Goal: Task Accomplishment & Management: Complete application form

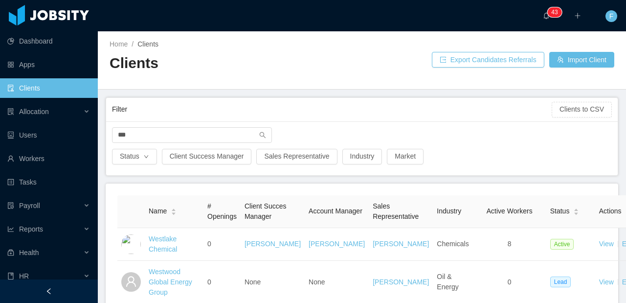
drag, startPoint x: 151, startPoint y: 137, endPoint x: 93, endPoint y: 133, distance: 58.3
click at [93, 133] on section "Dashboard Apps Clients Allocation Users Workers Tasks Payroll Reports Health HR…" at bounding box center [313, 151] width 626 height 303
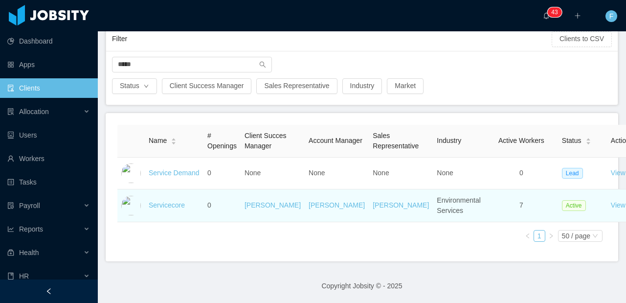
scroll to position [81, 0]
type input "*****"
click at [174, 203] on link "Servicecore" at bounding box center [167, 205] width 36 height 8
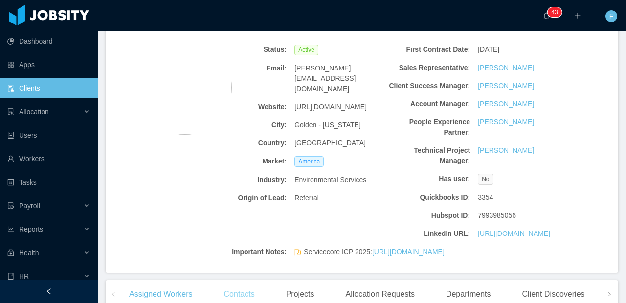
scroll to position [332, 0]
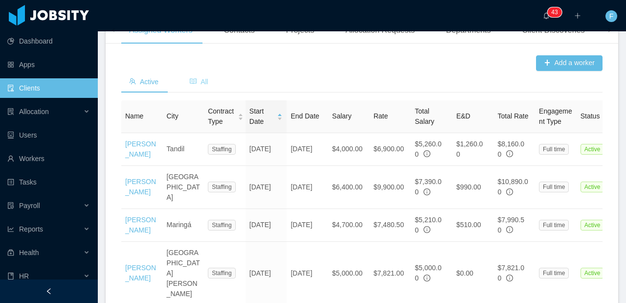
click at [208, 86] on span "All" at bounding box center [199, 82] width 19 height 8
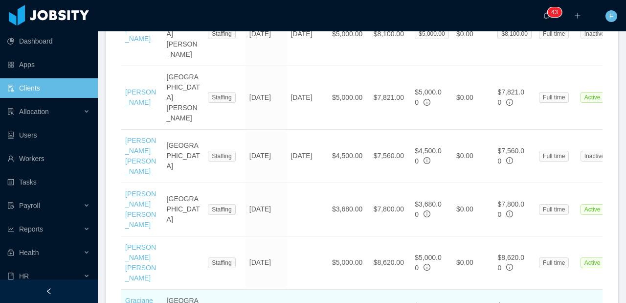
scroll to position [981, 0]
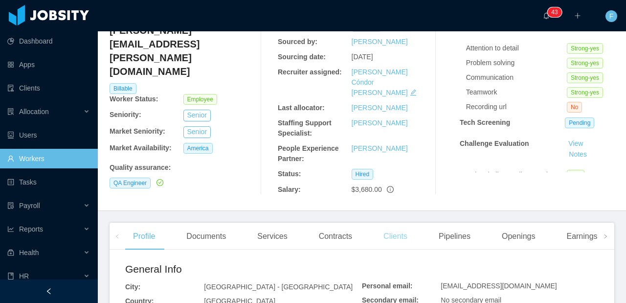
click at [400, 229] on div "Clients" at bounding box center [396, 235] width 40 height 27
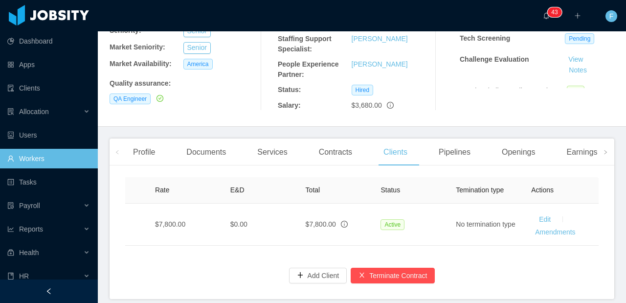
scroll to position [0, 512]
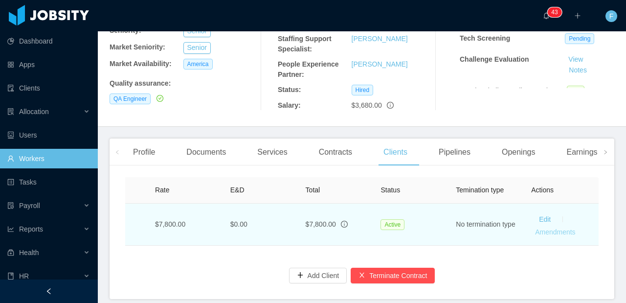
click at [542, 228] on link "Amendments" at bounding box center [555, 232] width 40 height 8
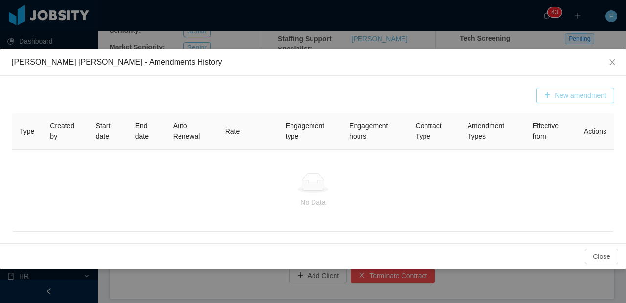
click at [570, 95] on button "New amendment" at bounding box center [575, 96] width 78 height 16
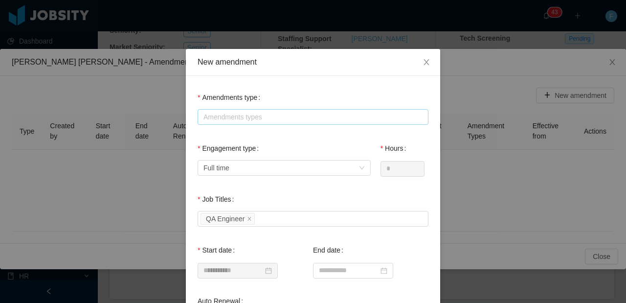
click at [216, 120] on div "Amendments types" at bounding box center [310, 117] width 215 height 10
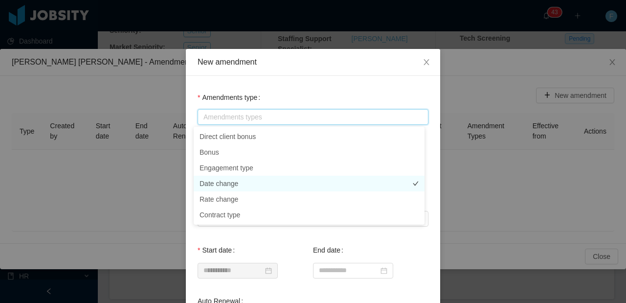
click at [235, 187] on li "Date change" at bounding box center [309, 184] width 231 height 16
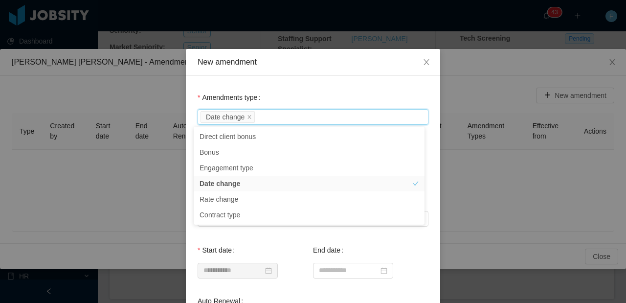
click at [303, 91] on div "Amendments type Amendments types Date change" at bounding box center [313, 107] width 231 height 39
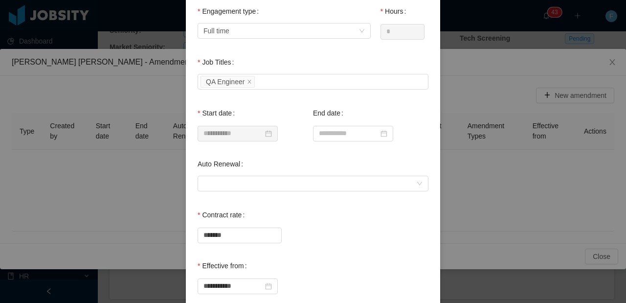
scroll to position [145, 0]
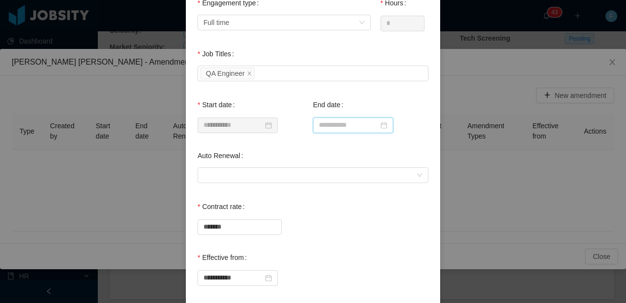
click at [332, 123] on input at bounding box center [353, 125] width 80 height 16
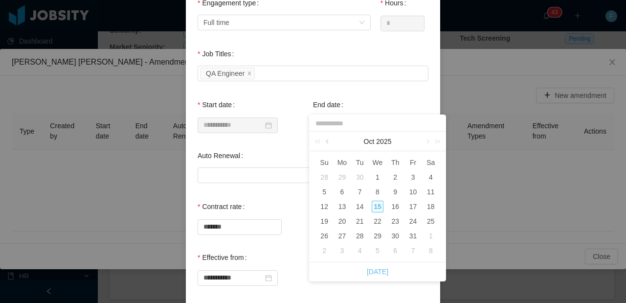
click at [328, 143] on link at bounding box center [328, 142] width 9 height 20
click at [425, 142] on link at bounding box center [426, 142] width 9 height 20
click at [356, 253] on div "2" at bounding box center [360, 250] width 12 height 12
type input "**********"
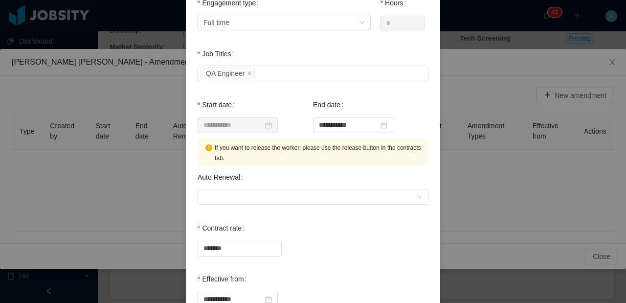
click at [374, 103] on div "**********" at bounding box center [370, 114] width 115 height 39
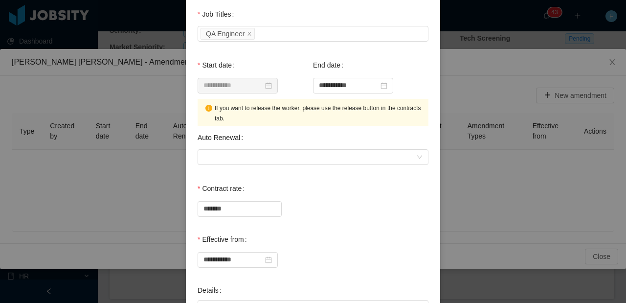
scroll to position [211, 0]
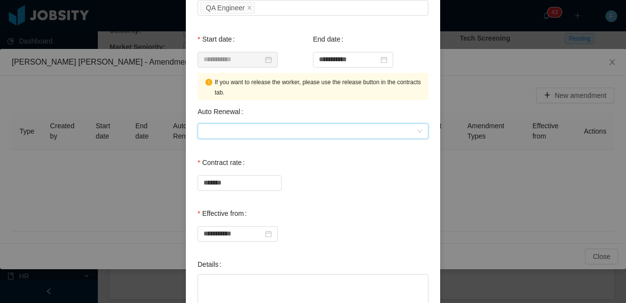
click at [340, 126] on div at bounding box center [309, 131] width 213 height 15
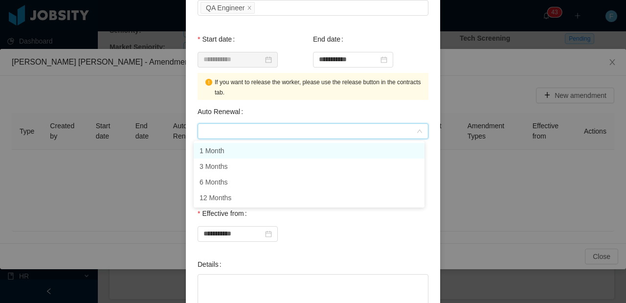
click at [245, 153] on li "1 Month" at bounding box center [309, 151] width 231 height 16
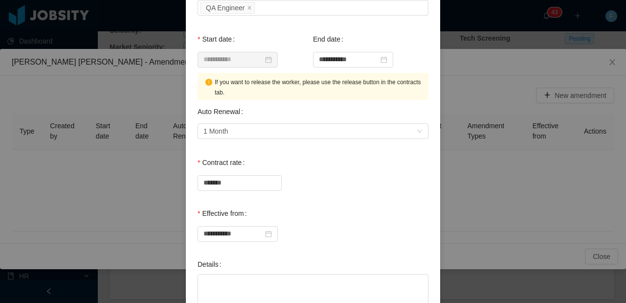
click at [265, 114] on div "Auto Renewal 1 Month" at bounding box center [313, 110] width 231 height 61
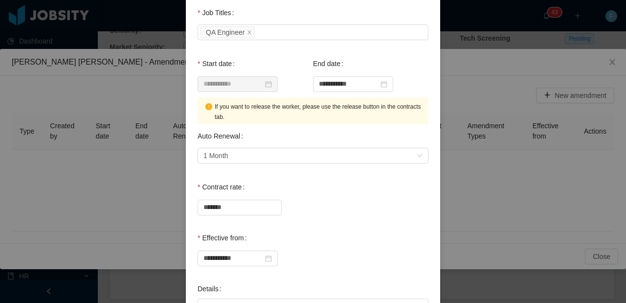
scroll to position [383, 0]
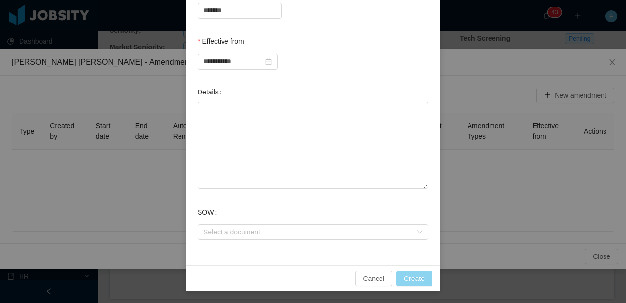
click at [409, 273] on button "Create" at bounding box center [414, 278] width 36 height 16
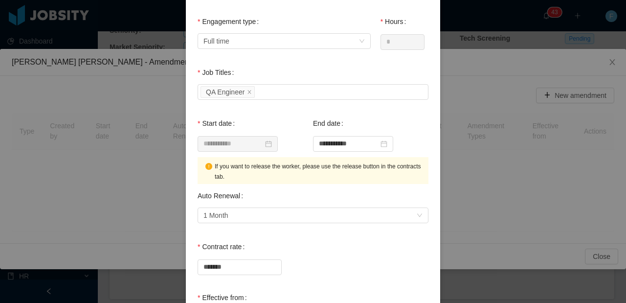
scroll to position [49, 0]
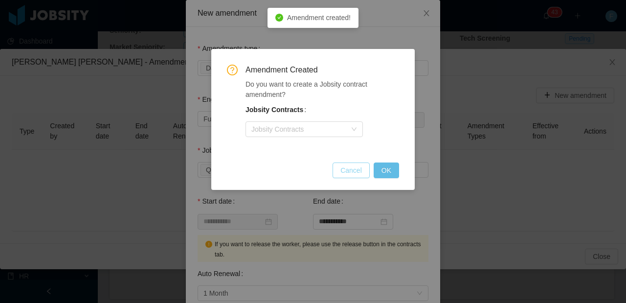
click at [357, 173] on button "Cancel" at bounding box center [351, 170] width 37 height 16
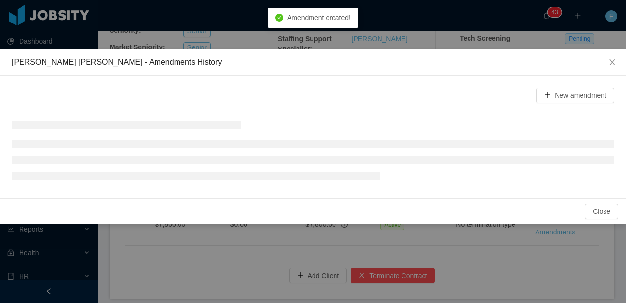
scroll to position [312, 0]
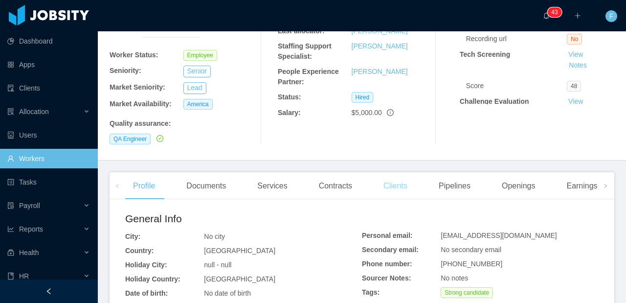
click at [407, 172] on div "Clients" at bounding box center [396, 185] width 40 height 27
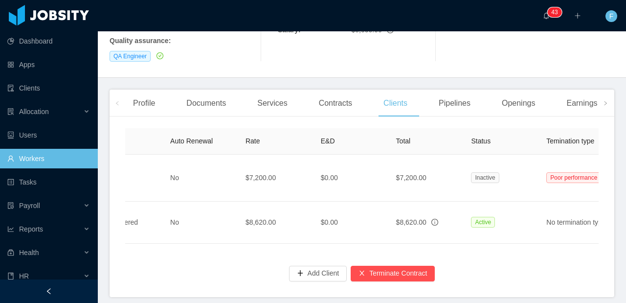
scroll to position [0, 512]
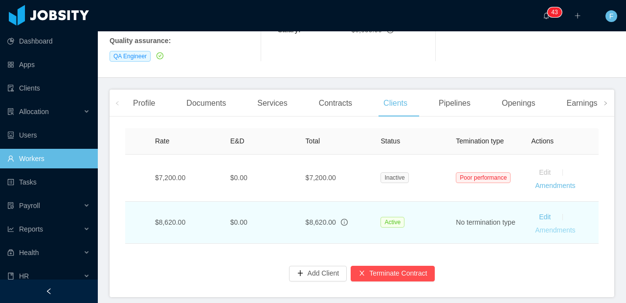
click at [535, 226] on link "Amendments" at bounding box center [555, 230] width 40 height 8
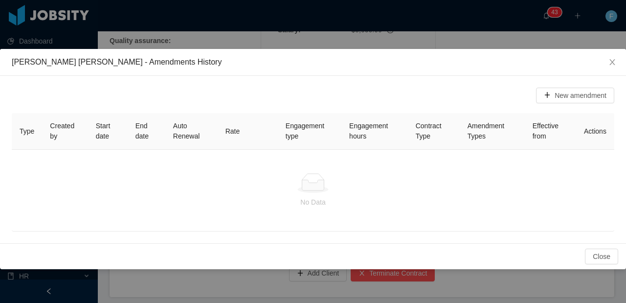
click at [586, 86] on div "New amendment Type Created by Start date End date Auto Renewal Rate Engagement …" at bounding box center [313, 159] width 626 height 167
click at [583, 92] on button "New amendment" at bounding box center [575, 96] width 78 height 16
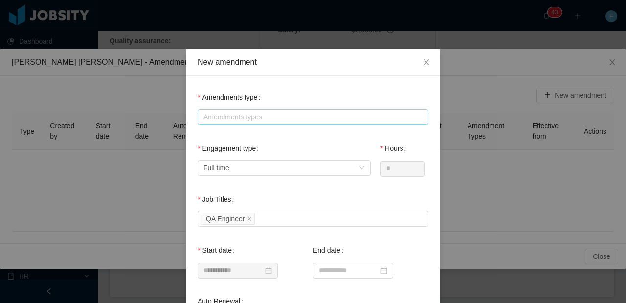
click at [305, 121] on div "Amendments types" at bounding box center [310, 117] width 215 height 10
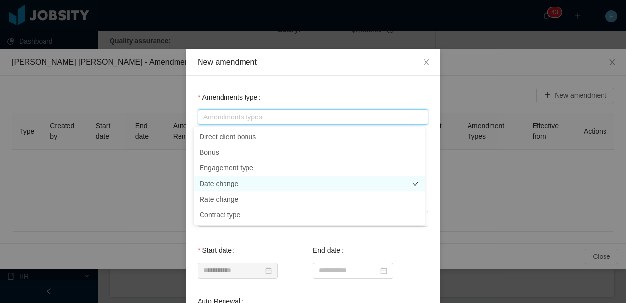
click at [226, 183] on li "Date change" at bounding box center [309, 184] width 231 height 16
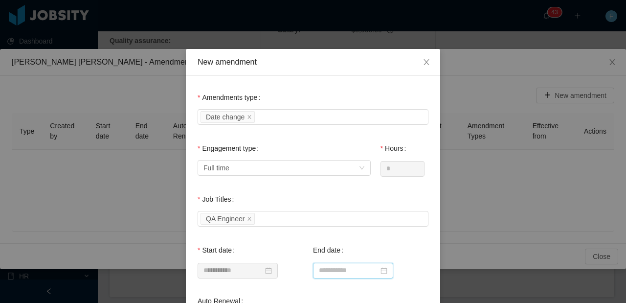
click at [335, 269] on input at bounding box center [353, 271] width 80 height 16
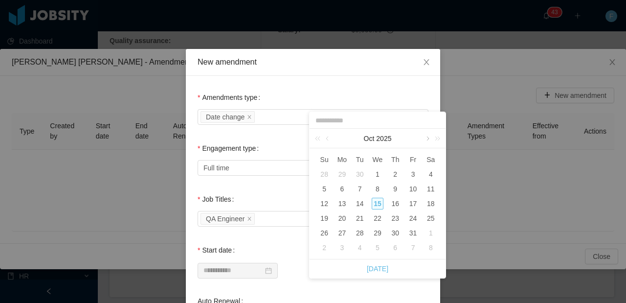
click at [427, 137] on link at bounding box center [426, 139] width 9 height 20
click at [411, 233] on div "2" at bounding box center [413, 233] width 12 height 12
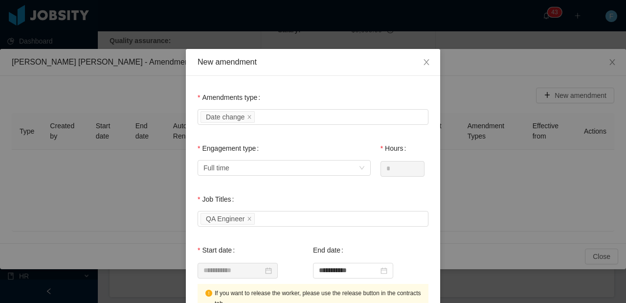
click at [392, 99] on div "Amendments type Amendments types Date change" at bounding box center [313, 107] width 231 height 39
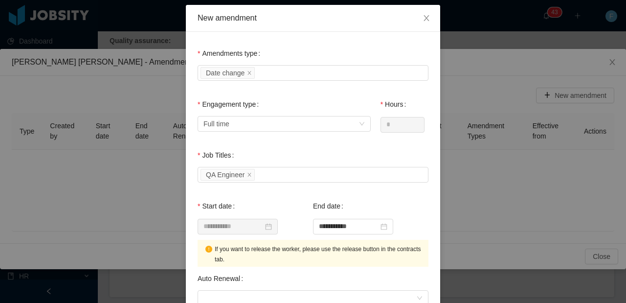
scroll to position [84, 0]
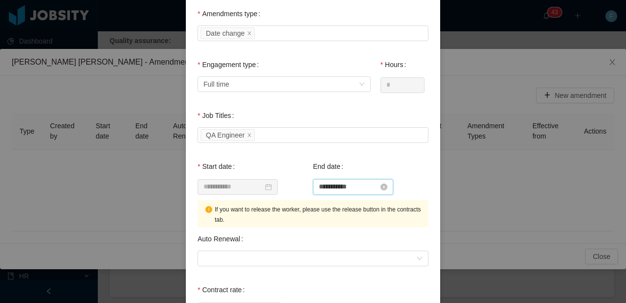
click at [344, 189] on input "**********" at bounding box center [353, 187] width 80 height 16
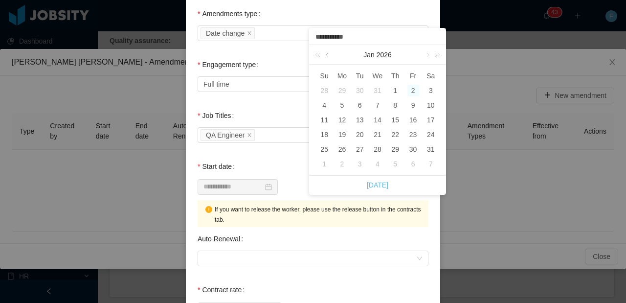
click at [329, 54] on link at bounding box center [328, 55] width 9 height 20
click at [358, 91] on div "2" at bounding box center [360, 91] width 12 height 12
type input "**********"
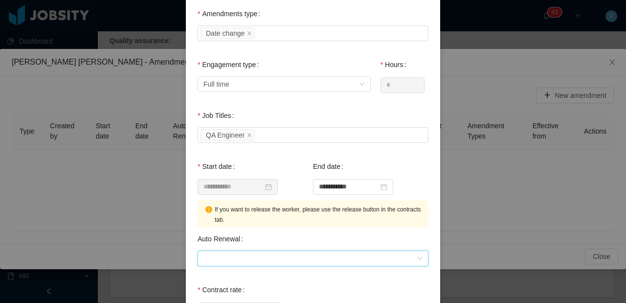
click at [278, 262] on div at bounding box center [309, 258] width 213 height 15
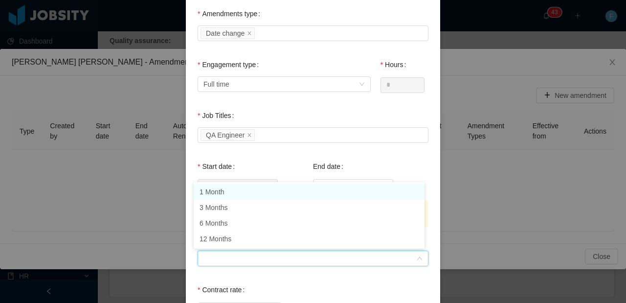
click at [238, 196] on li "1 Month" at bounding box center [309, 192] width 231 height 16
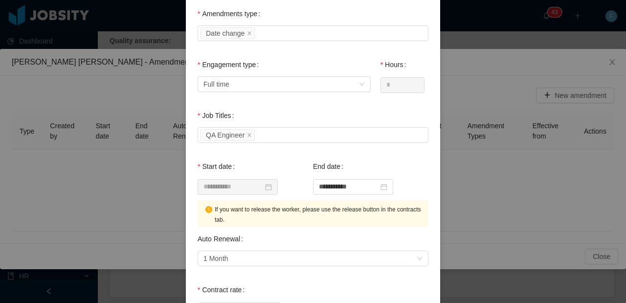
click at [262, 163] on div "**********" at bounding box center [255, 175] width 115 height 39
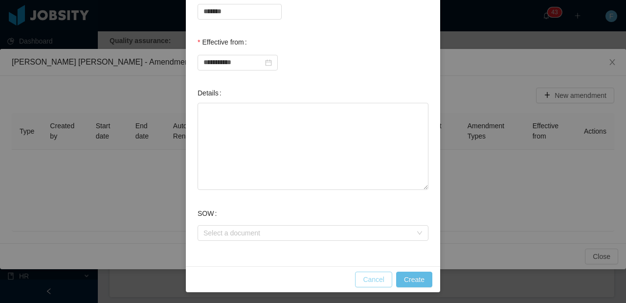
scroll to position [383, 0]
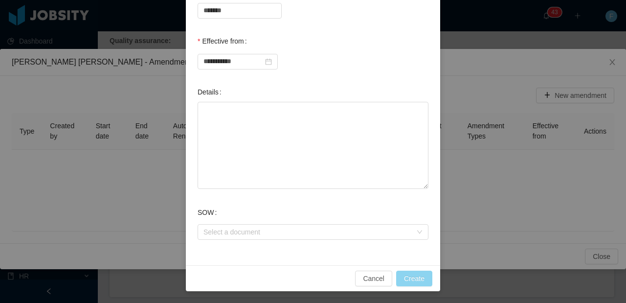
click at [396, 279] on button "Create" at bounding box center [414, 278] width 36 height 16
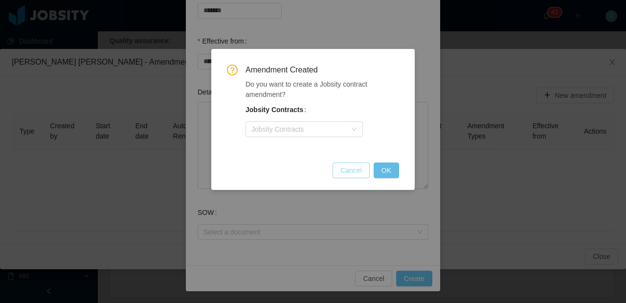
click at [358, 171] on button "Cancel" at bounding box center [351, 170] width 37 height 16
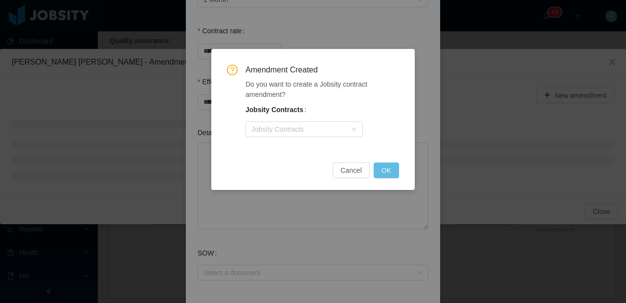
scroll to position [312, 0]
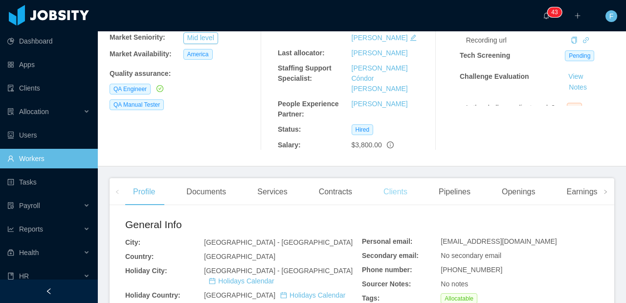
click at [397, 178] on div "Clients" at bounding box center [396, 191] width 40 height 27
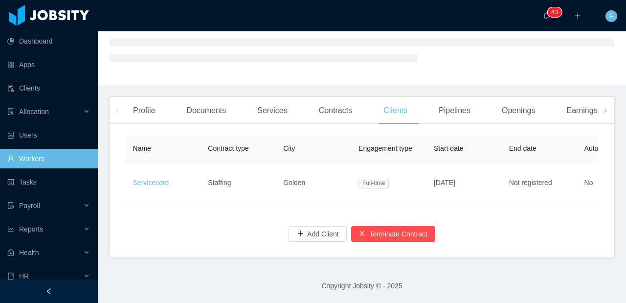
scroll to position [154, 0]
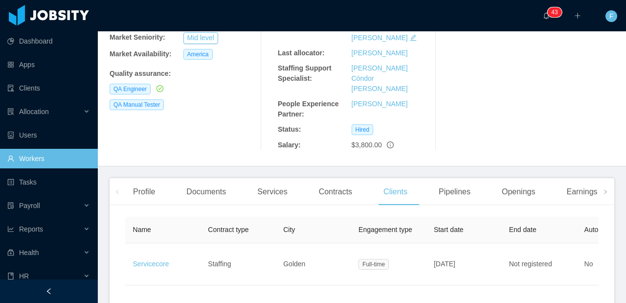
click at [329, 217] on th "City" at bounding box center [313, 230] width 75 height 26
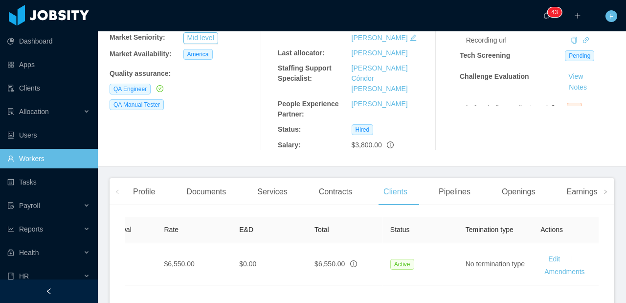
scroll to position [0, 512]
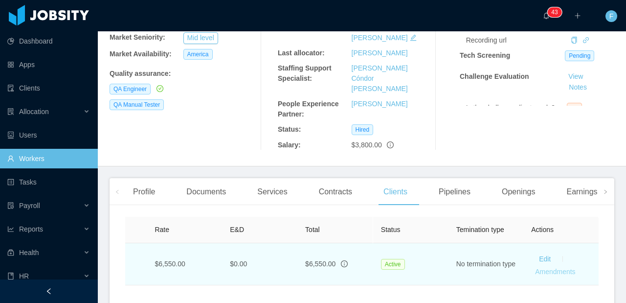
click at [554, 267] on link "Amendments" at bounding box center [555, 271] width 40 height 8
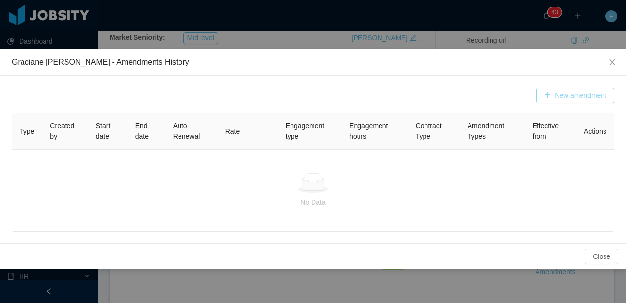
click at [573, 90] on button "New amendment" at bounding box center [575, 96] width 78 height 16
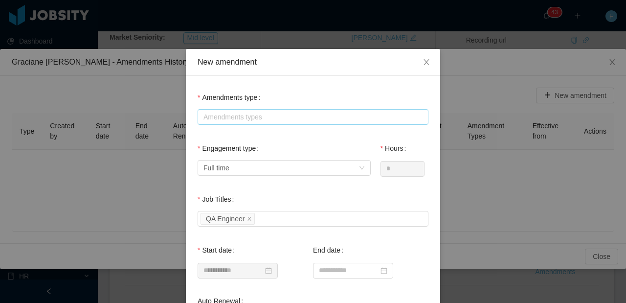
click at [303, 116] on div "Amendments types" at bounding box center [310, 117] width 215 height 10
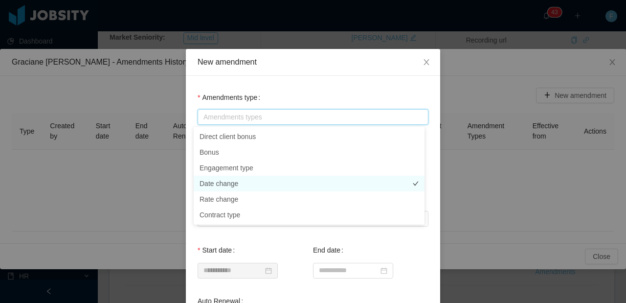
click at [244, 185] on li "Date change" at bounding box center [309, 184] width 231 height 16
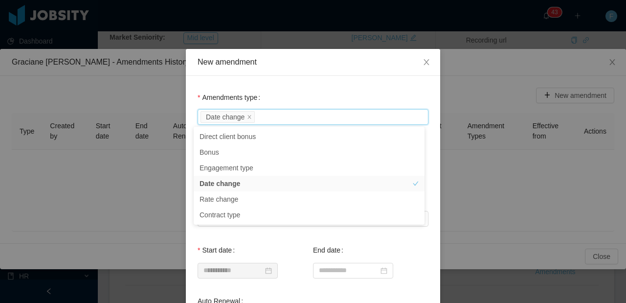
click at [285, 73] on div "New amendment" at bounding box center [313, 62] width 254 height 27
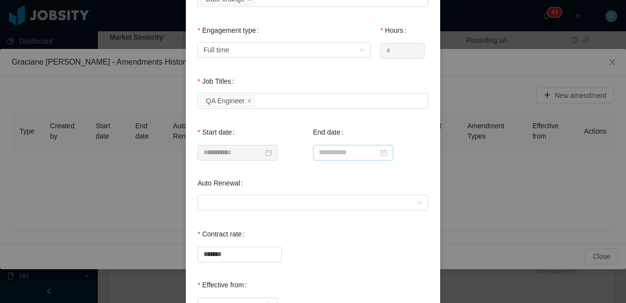
scroll to position [126, 0]
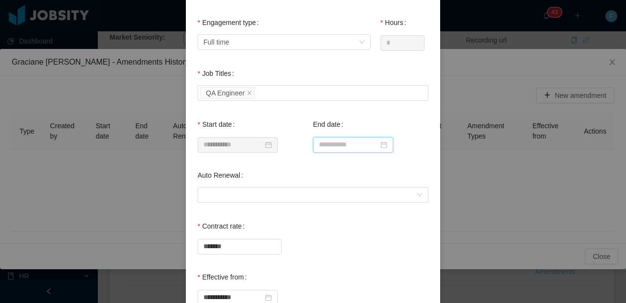
click at [339, 138] on input at bounding box center [353, 145] width 80 height 16
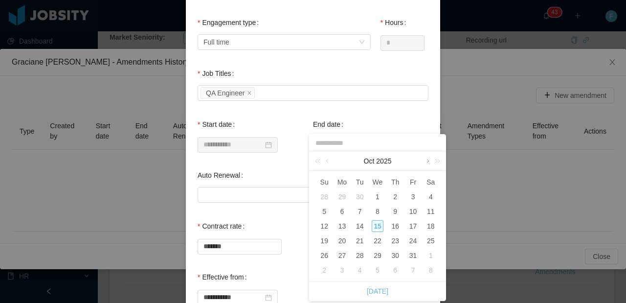
click at [426, 159] on link at bounding box center [426, 161] width 9 height 20
click at [360, 272] on div "2" at bounding box center [360, 270] width 12 height 12
type input "**********"
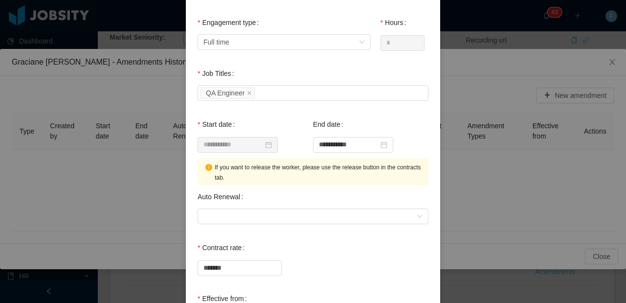
click at [359, 119] on div "**********" at bounding box center [370, 133] width 115 height 39
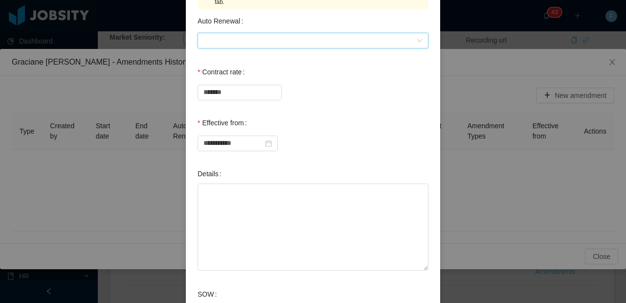
click at [311, 44] on div at bounding box center [309, 40] width 213 height 15
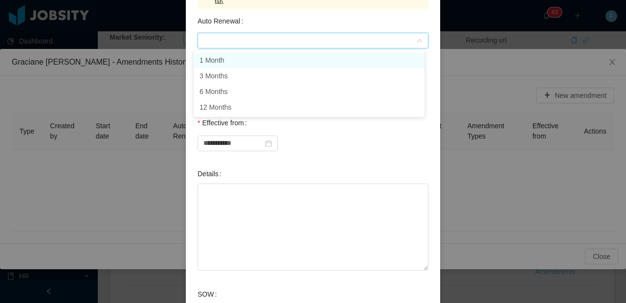
click at [250, 59] on li "1 Month" at bounding box center [309, 60] width 231 height 16
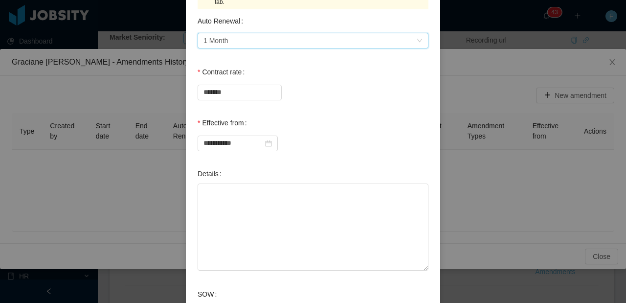
click at [324, 159] on div "**********" at bounding box center [313, 138] width 231 height 51
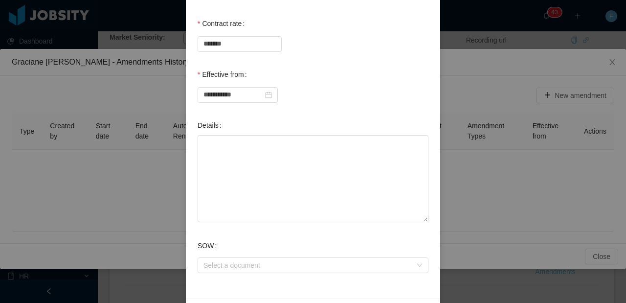
scroll to position [383, 0]
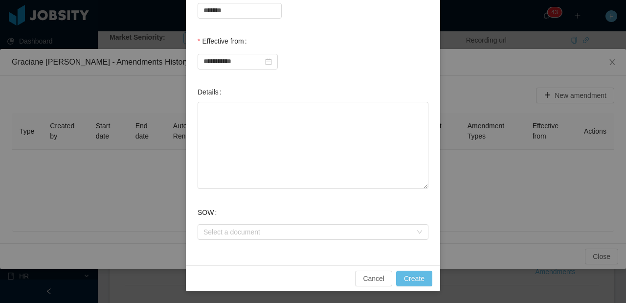
click at [411, 287] on div "Cancel Create" at bounding box center [313, 278] width 254 height 26
click at [411, 281] on button "Create" at bounding box center [414, 278] width 36 height 16
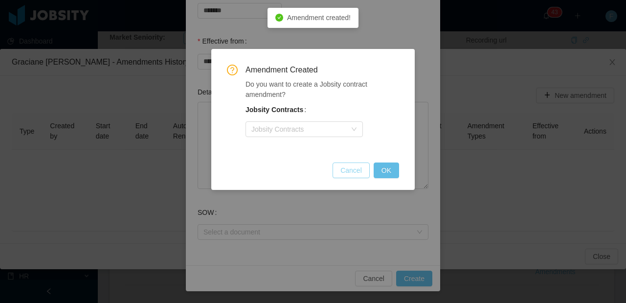
click at [352, 170] on button "Cancel" at bounding box center [351, 170] width 37 height 16
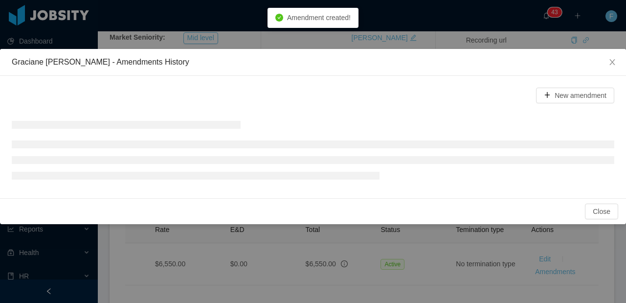
scroll to position [312, 0]
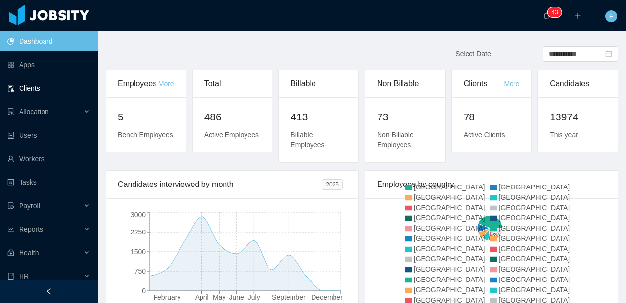
click at [31, 79] on link "Clients" at bounding box center [48, 88] width 83 height 20
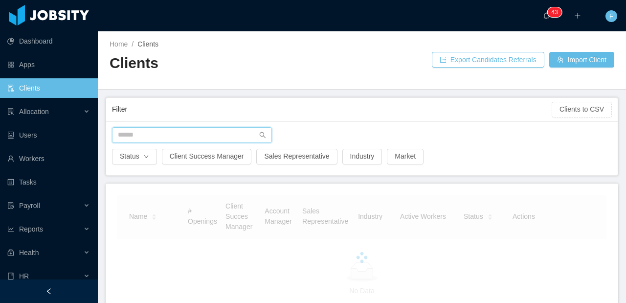
click at [157, 131] on input "text" at bounding box center [192, 135] width 160 height 16
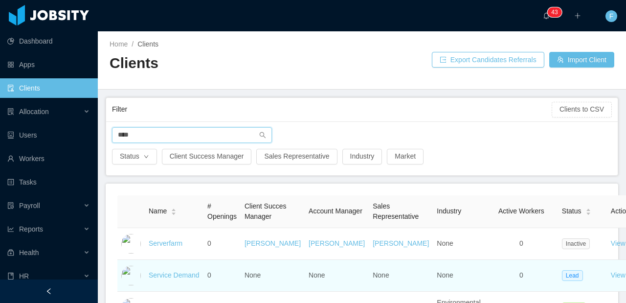
type input "****"
